Goal: Task Accomplishment & Management: Manage account settings

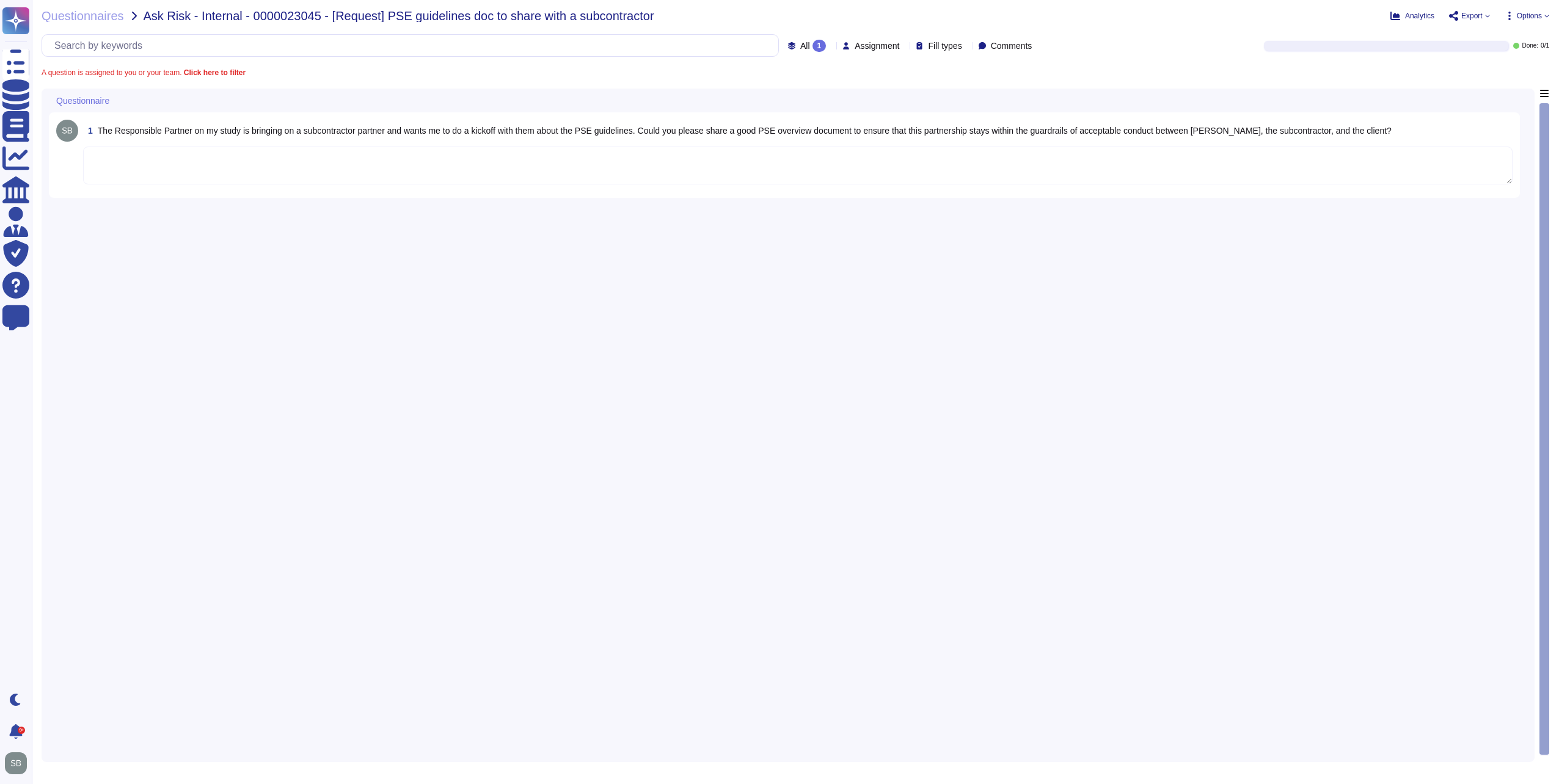
click at [262, 166] on textarea at bounding box center [797, 166] width 1429 height 38
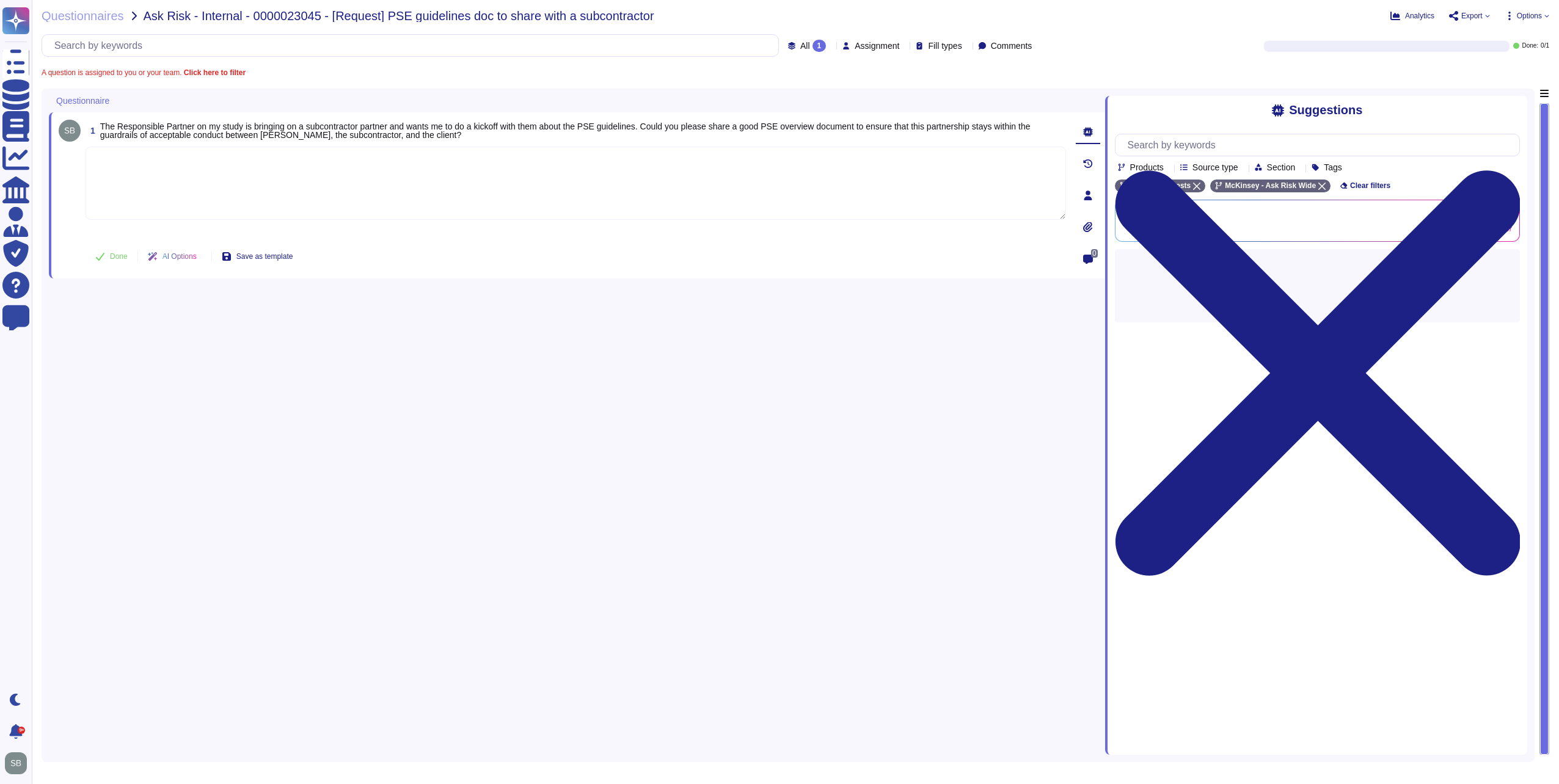
paste textarea "You may leverage the Firm's PSE Confidentiality Guidelines, since this is a McK…"
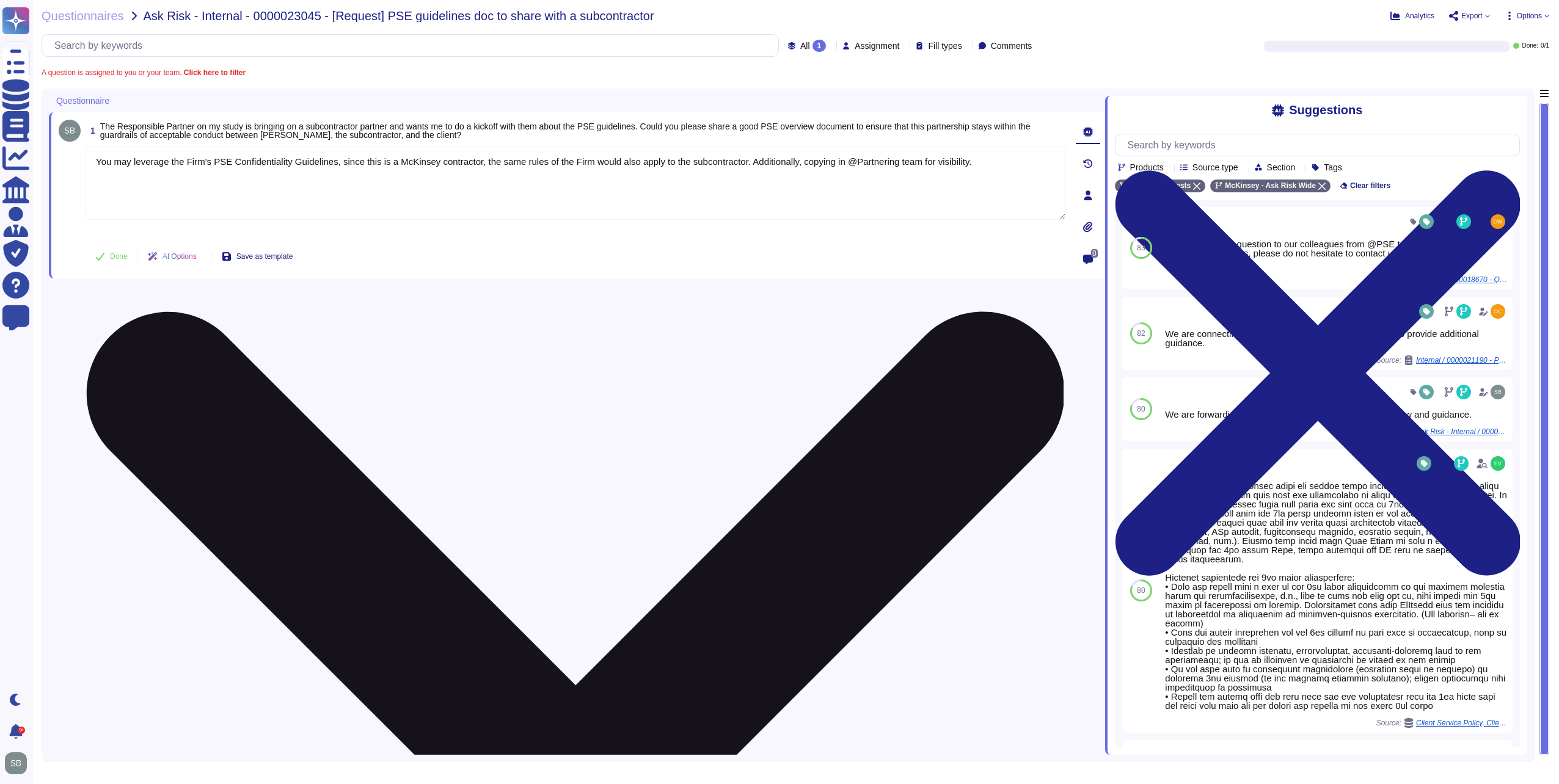
click at [329, 163] on textarea "You may leverage the Firm's PSE Confidentiality Guidelines, since this is a McK…" at bounding box center [576, 183] width 981 height 74
paste textarea "[URL][DOMAIN_NAME]"
click at [273, 196] on textarea "You may leverage the Firm's PSE Confidentiality Guidelines<[URL][DOMAIN_NAME]>,…" at bounding box center [576, 183] width 981 height 74
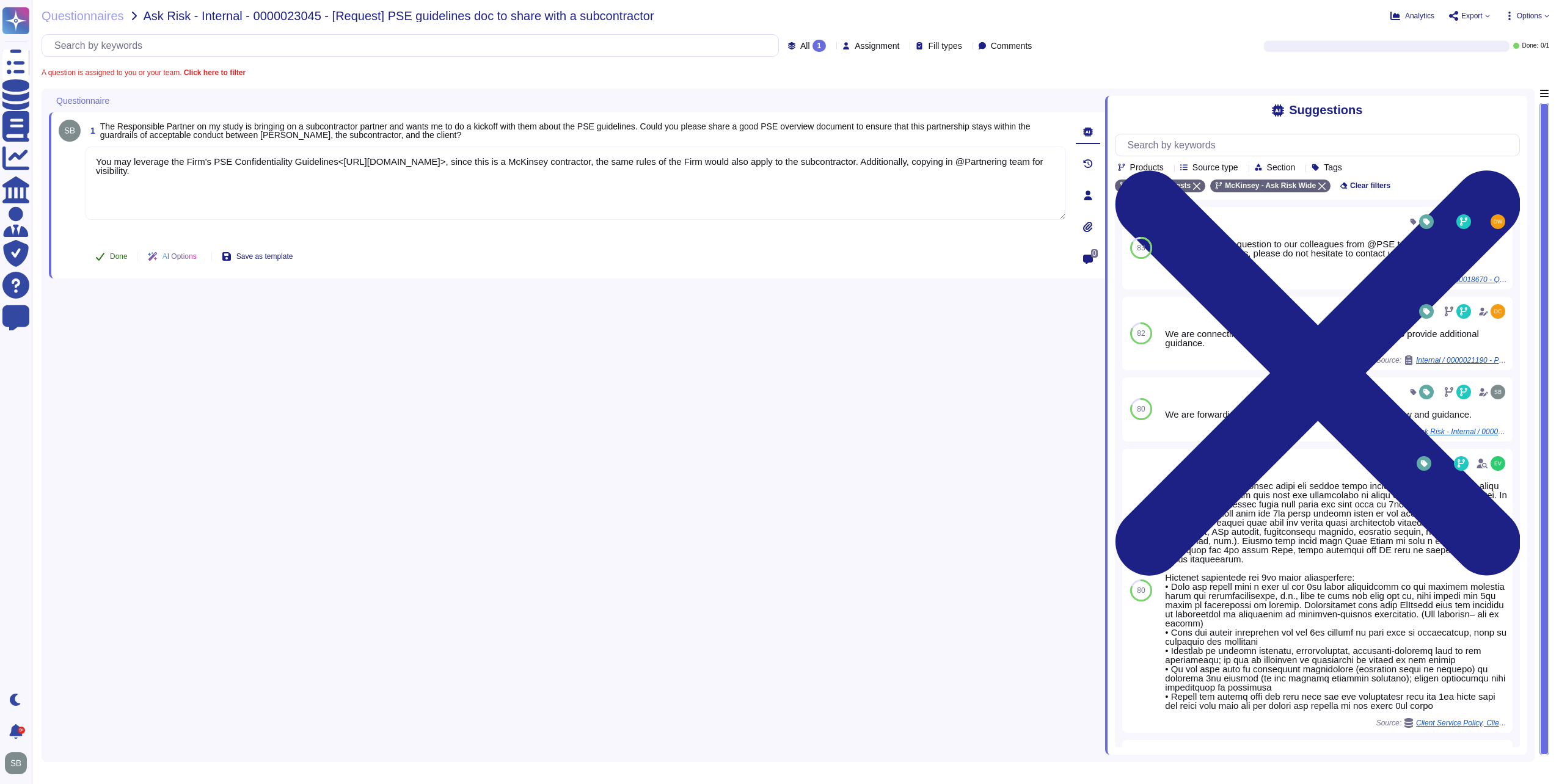
click at [115, 259] on span "Done" at bounding box center [118, 256] width 17 height 7
type textarea "You may leverage the Firm's PSE Confidentiality Guidelines<[URL][DOMAIN_NAME]>,…"
click at [86, 17] on span "Questionnaires" at bounding box center [83, 15] width 83 height 12
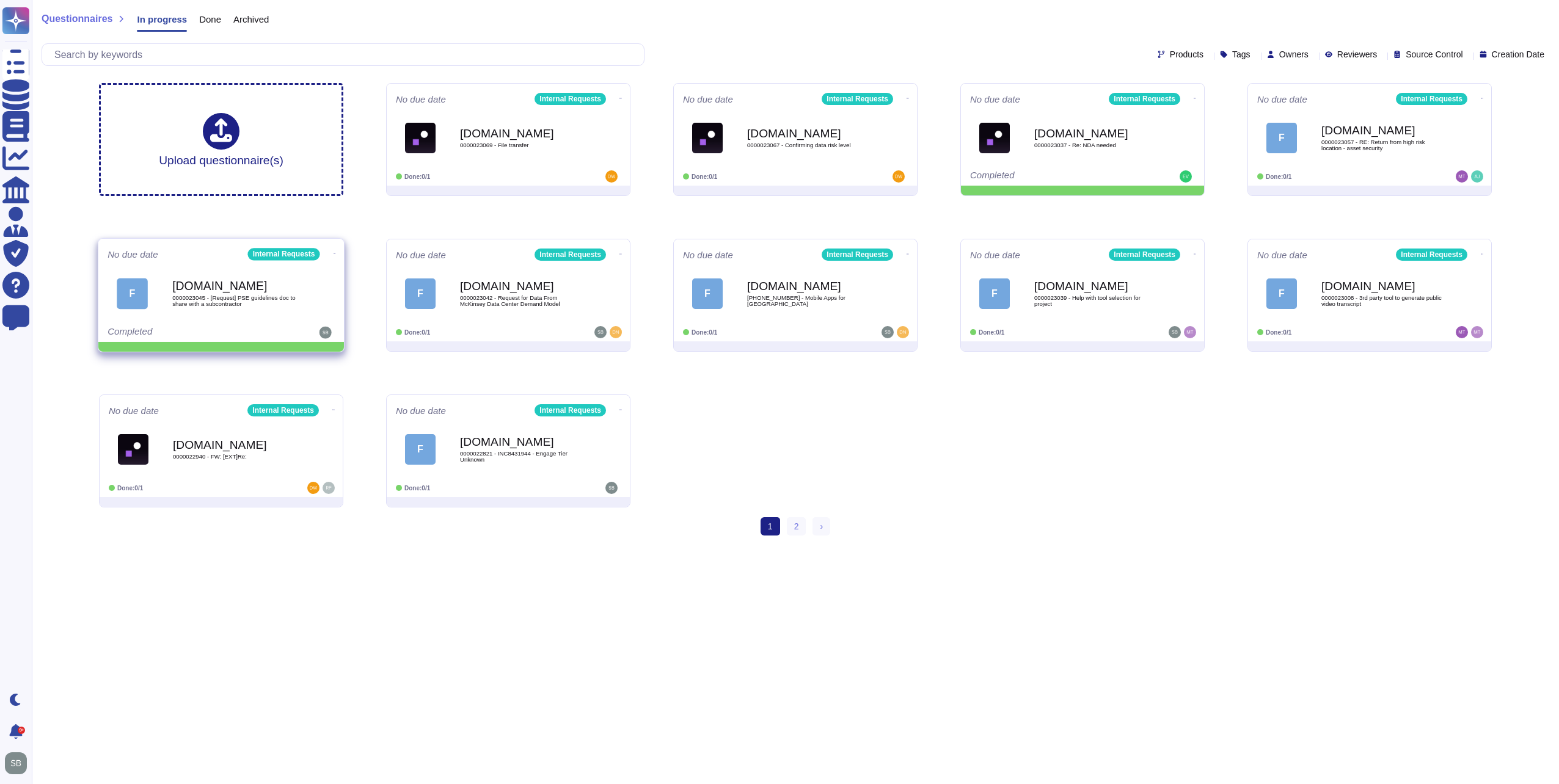
click at [334, 252] on icon at bounding box center [335, 253] width 3 height 3
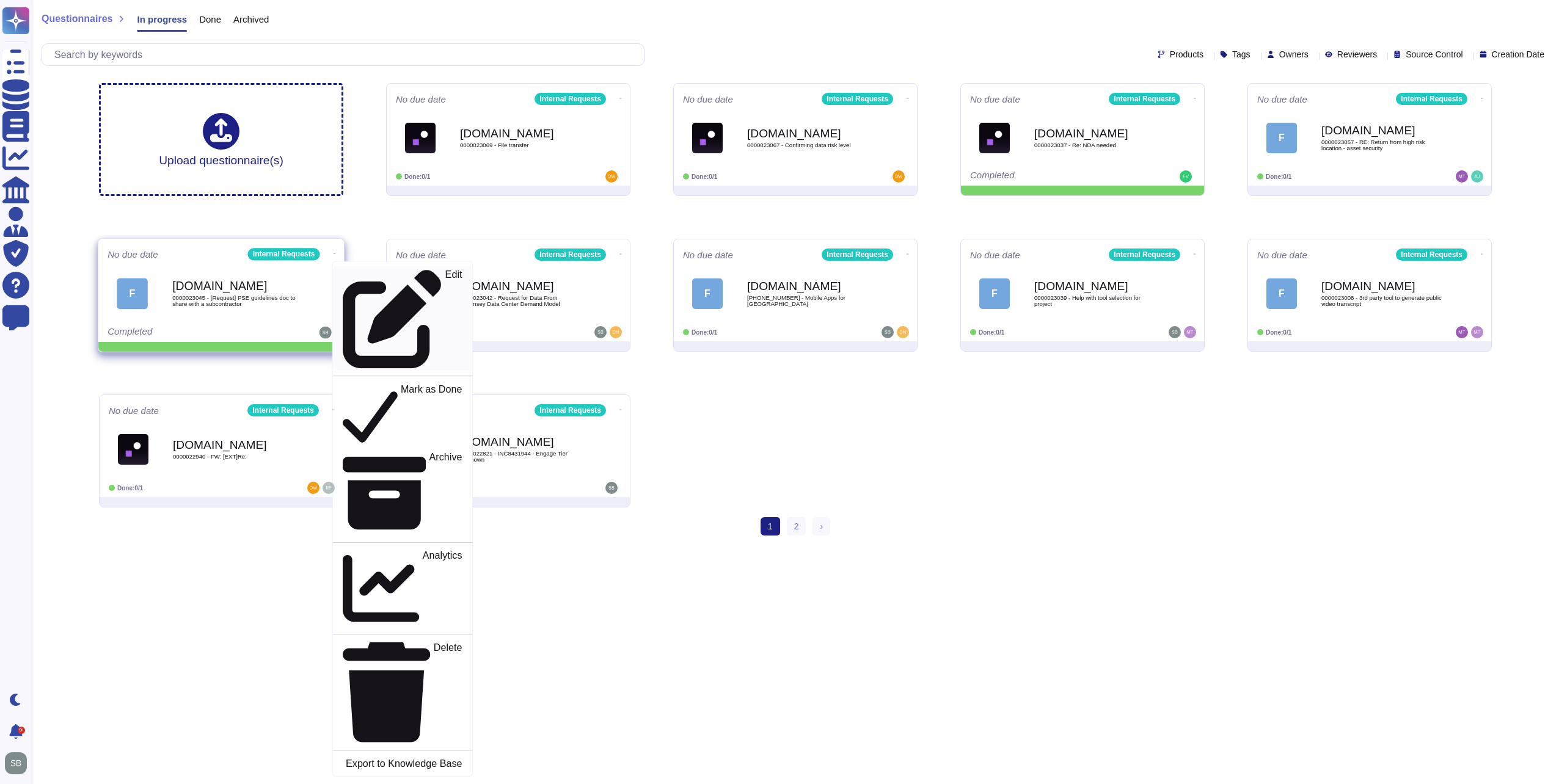
click at [445, 272] on p "Edit" at bounding box center [453, 319] width 17 height 99
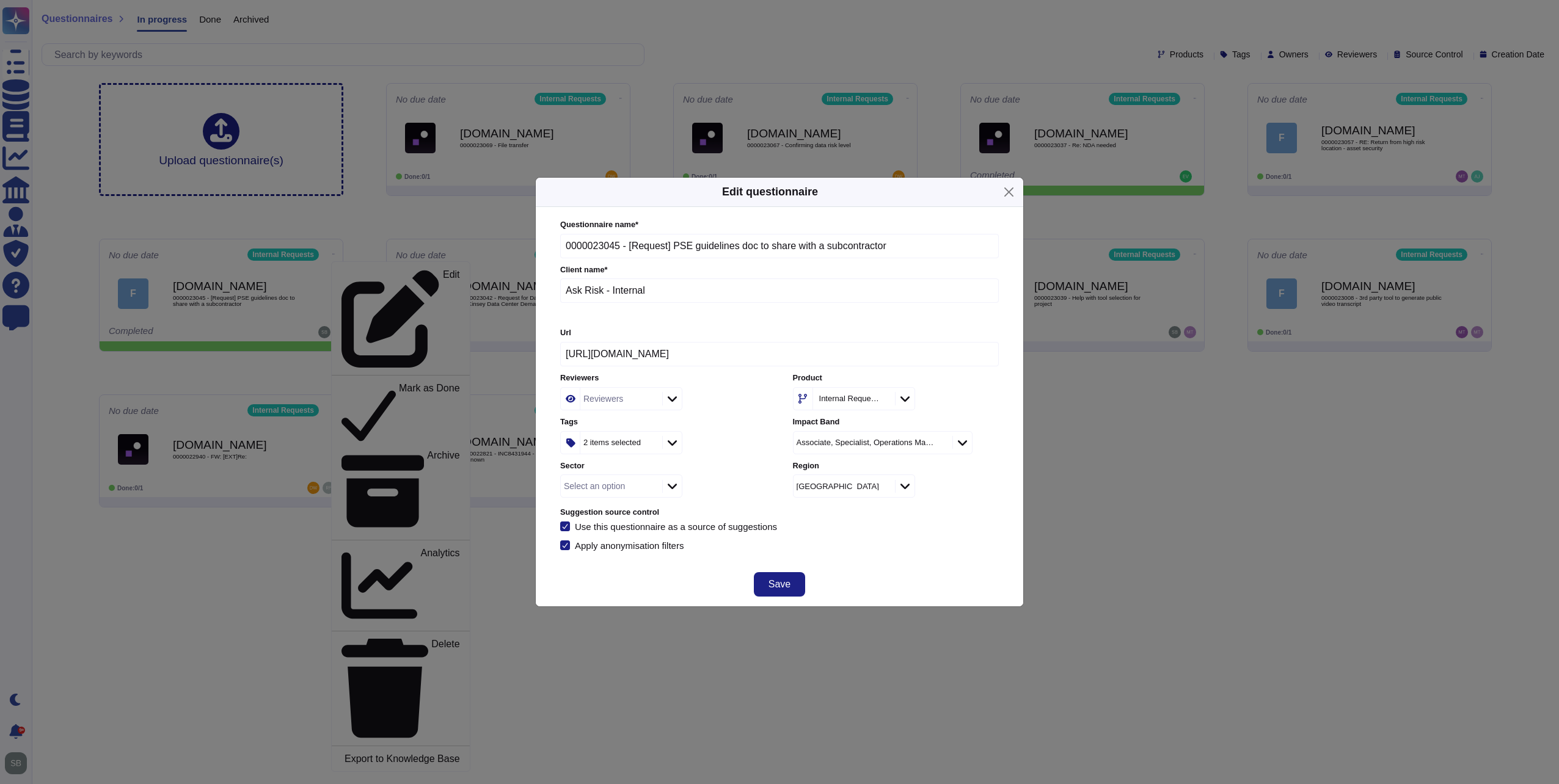
click at [602, 493] on div "Select an option" at bounding box center [609, 486] width 98 height 22
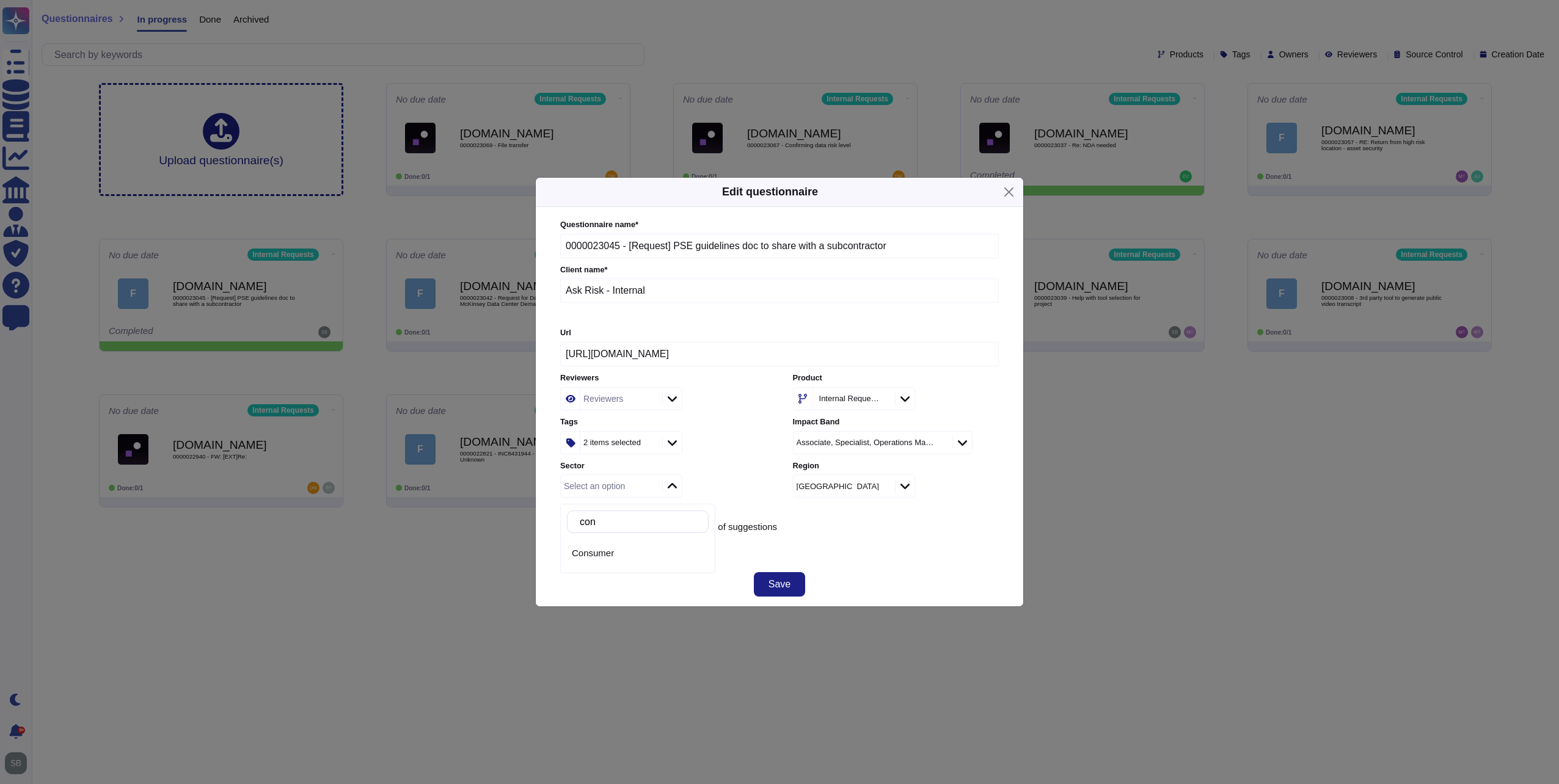
type input "consu"
click at [589, 558] on div "Consumer" at bounding box center [638, 553] width 142 height 27
click at [859, 548] on div "Apply anonymisation filters" at bounding box center [780, 545] width 438 height 10
click at [780, 581] on span "Save" at bounding box center [780, 584] width 22 height 10
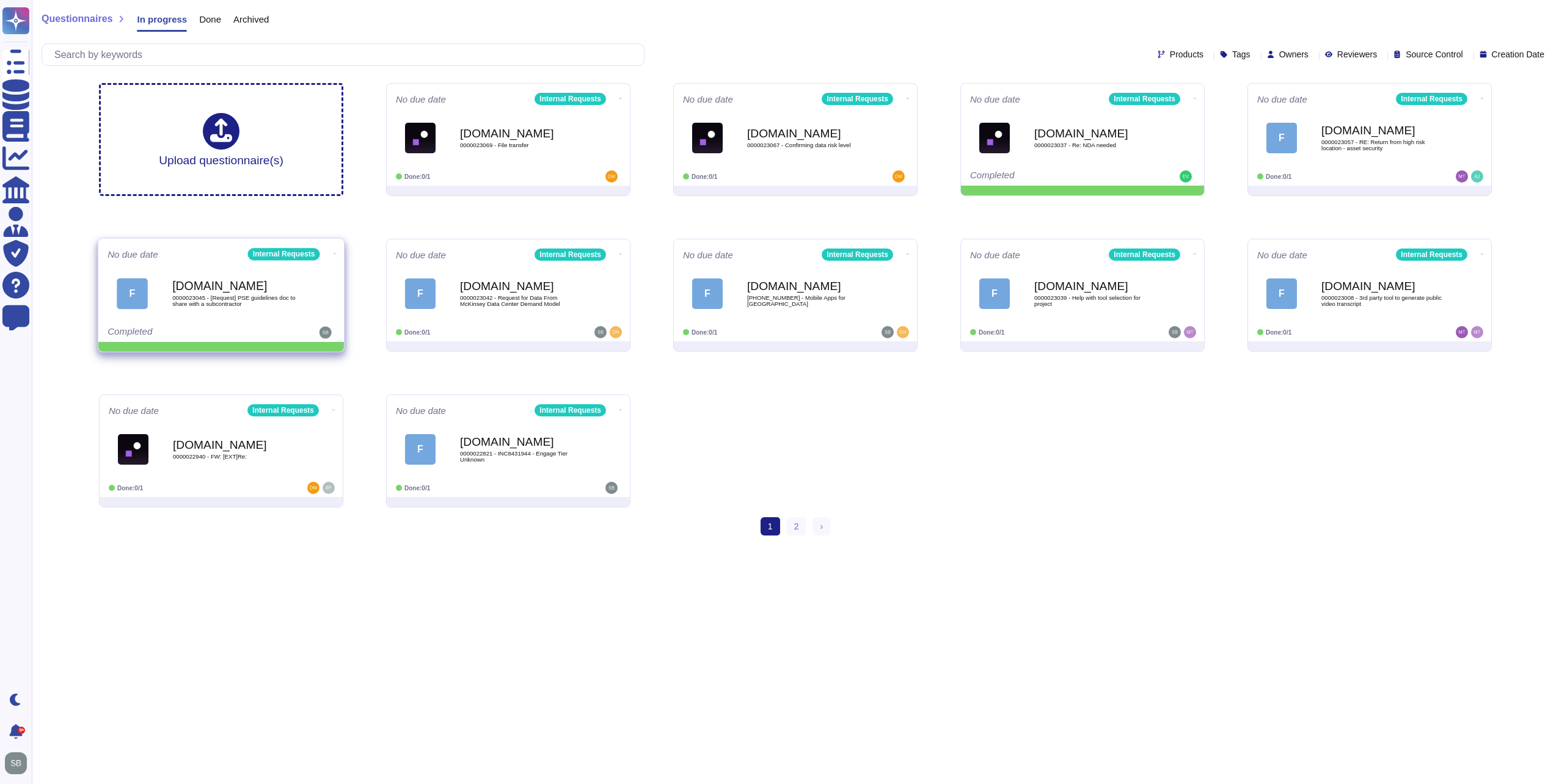
click at [334, 252] on icon at bounding box center [335, 253] width 3 height 3
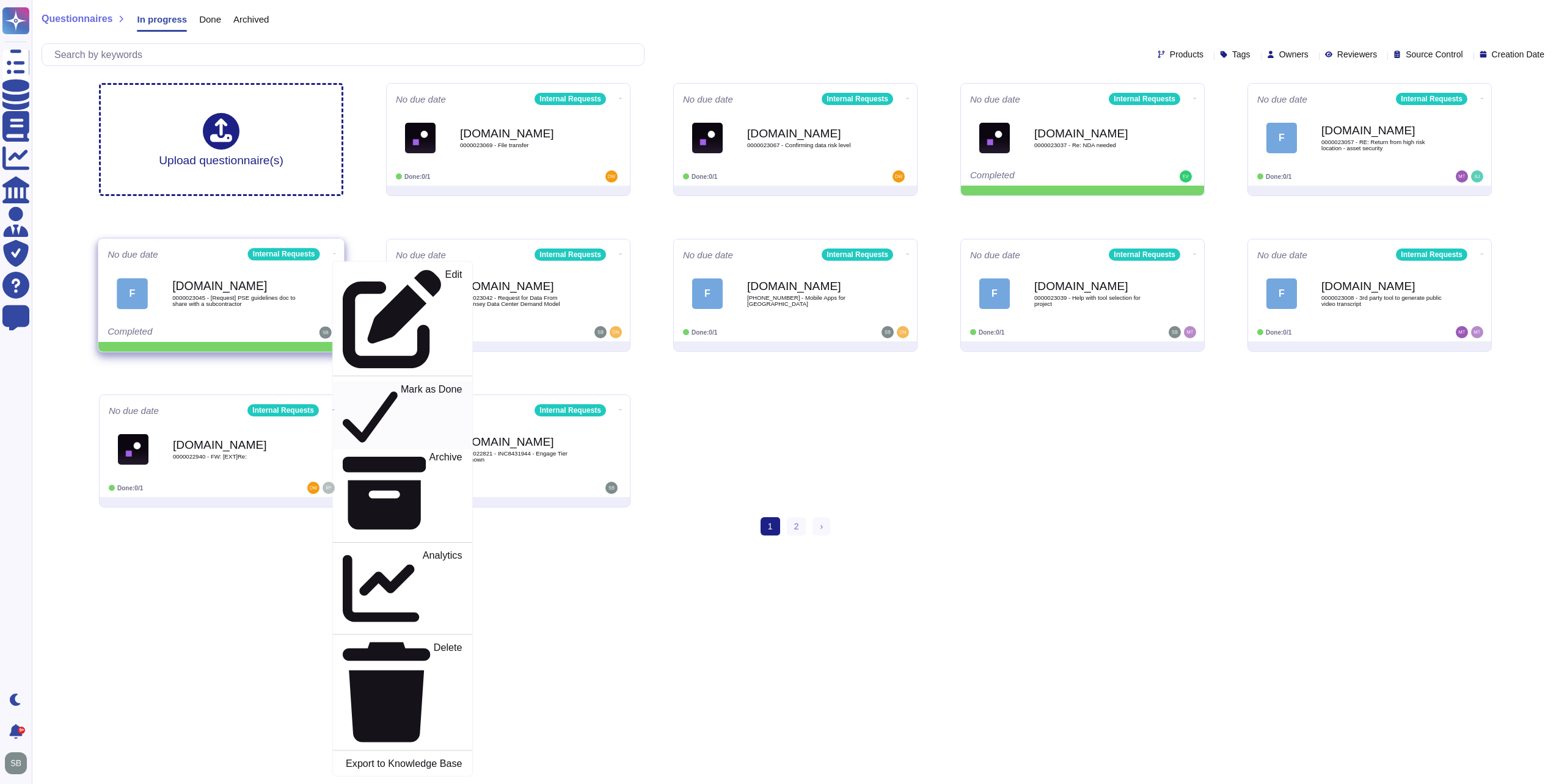
click at [400, 384] on p "Mark as Done" at bounding box center [431, 415] width 62 height 62
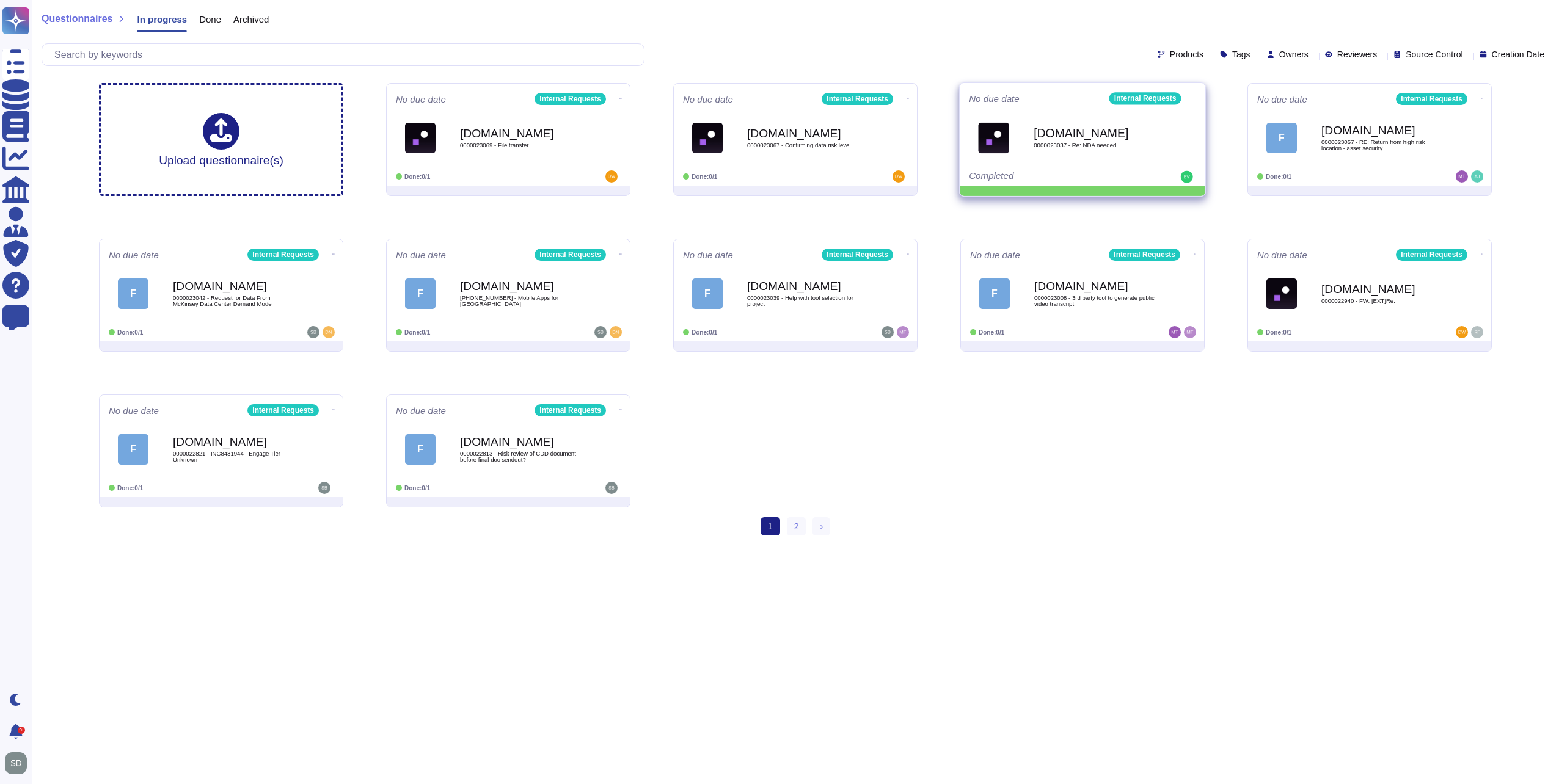
click at [1194, 96] on icon at bounding box center [1195, 97] width 3 height 3
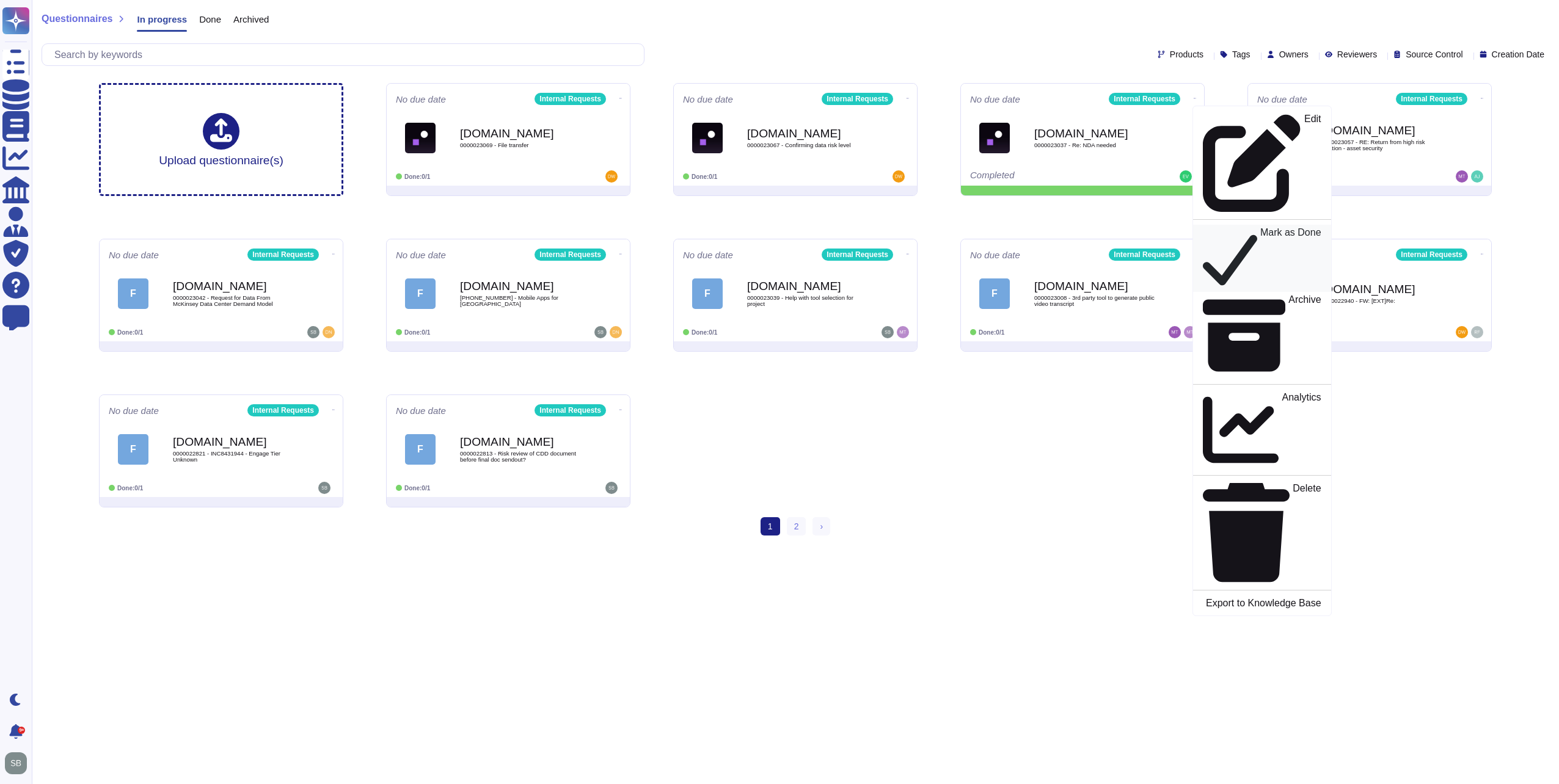
drag, startPoint x: 1217, startPoint y: 146, endPoint x: 1216, endPoint y: 152, distance: 6.1
click at [1260, 227] on p "Mark as Done" at bounding box center [1290, 258] width 61 height 62
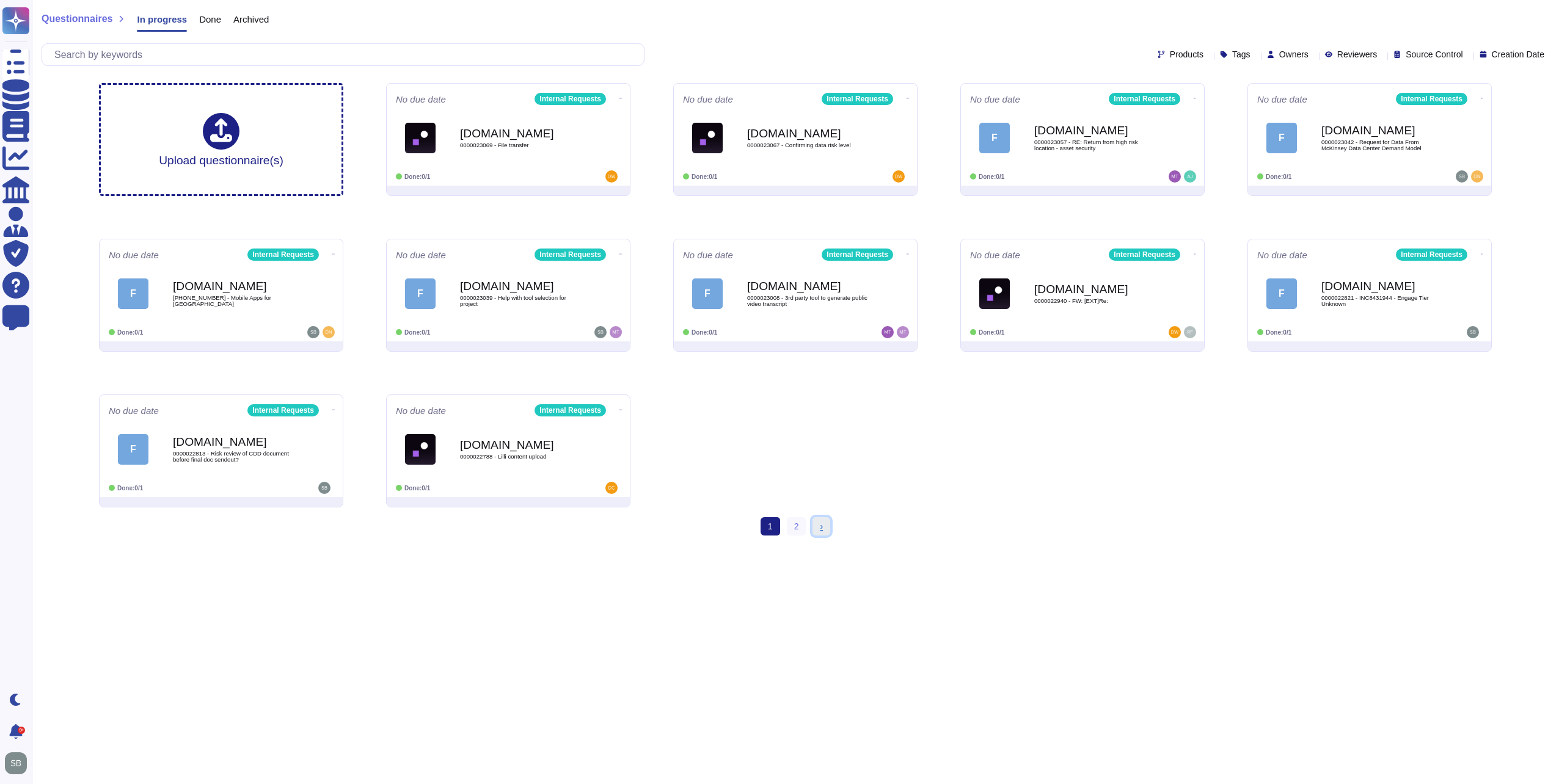
click at [821, 526] on span "›" at bounding box center [820, 526] width 3 height 10
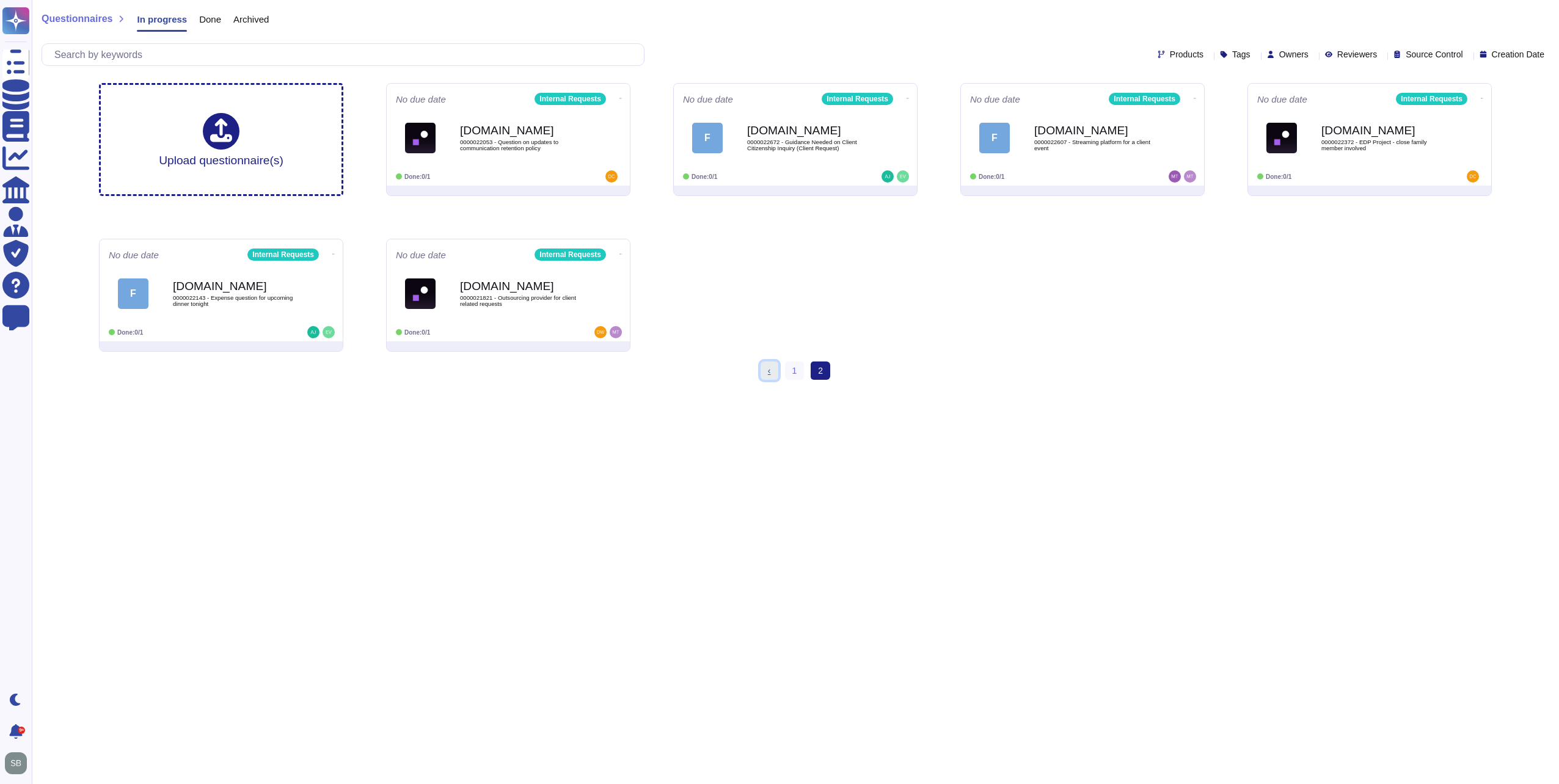
click at [772, 372] on link "‹ Previous" at bounding box center [769, 370] width 17 height 18
